Goal: Navigation & Orientation: Find specific page/section

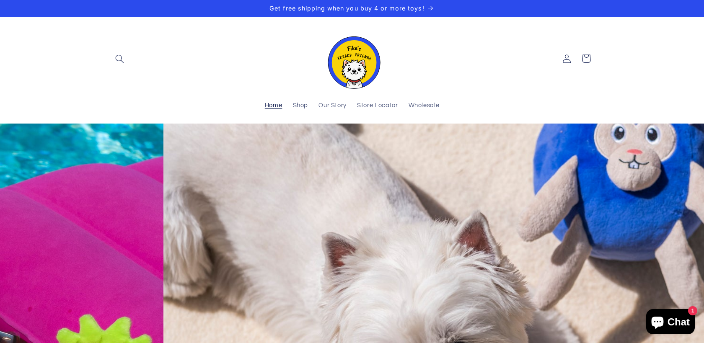
scroll to position [0, 704]
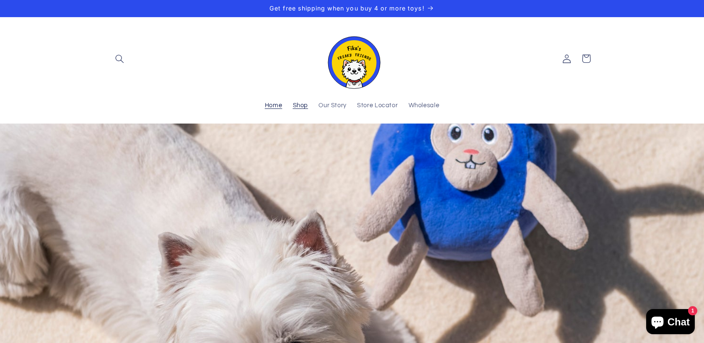
click at [300, 104] on span "Shop" at bounding box center [301, 106] width 16 height 8
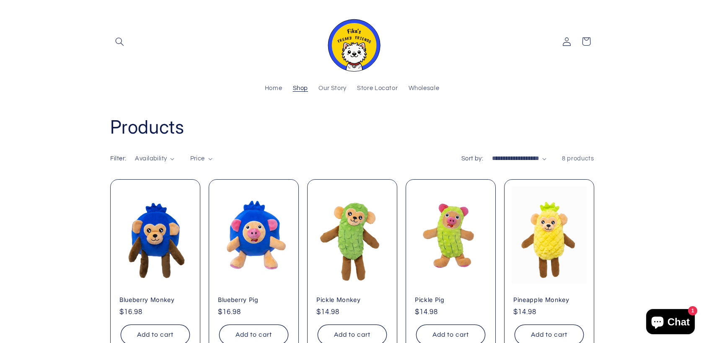
scroll to position [19, 0]
click at [425, 86] on span "Wholesale" at bounding box center [424, 89] width 31 height 8
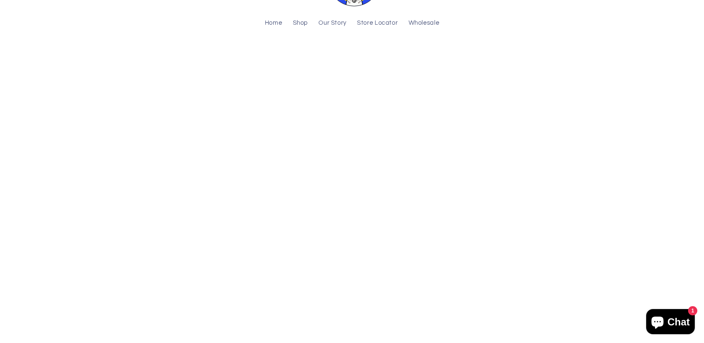
scroll to position [82, 0]
